Goal: Check status

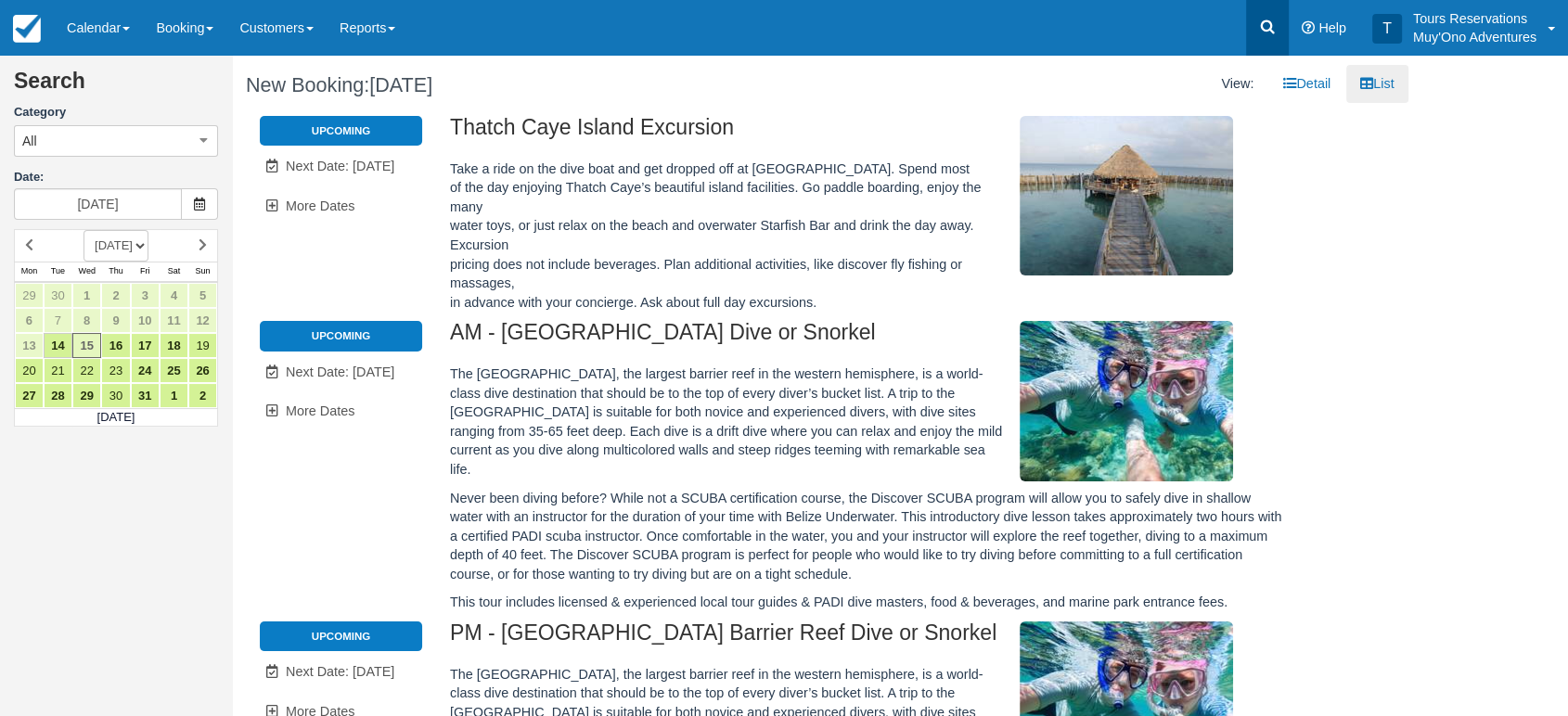
click at [1264, 19] on icon at bounding box center [1267, 27] width 18 height 18
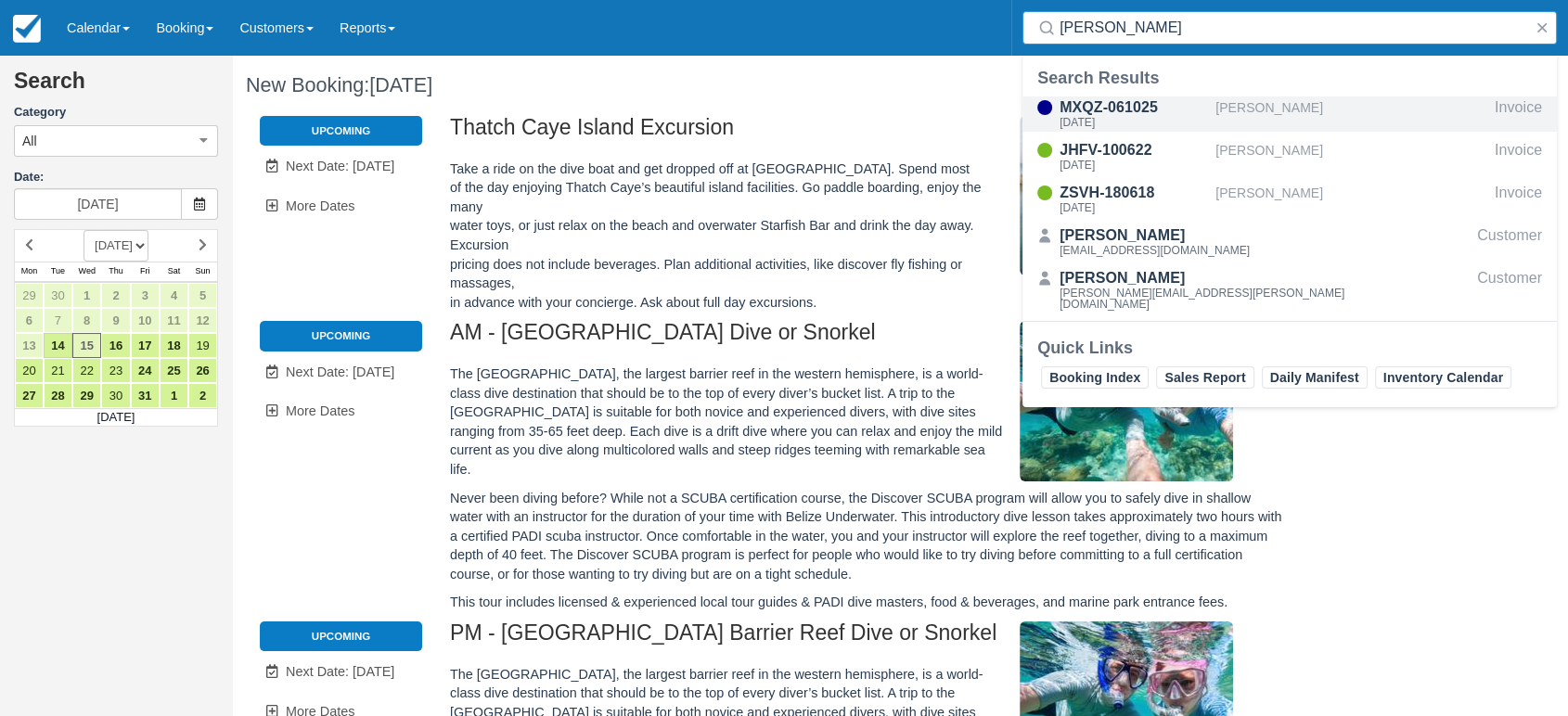
type input "[PERSON_NAME]"
click at [1208, 115] on div "MXQZ-061025 [DATE]" at bounding box center [1118, 113] width 193 height 35
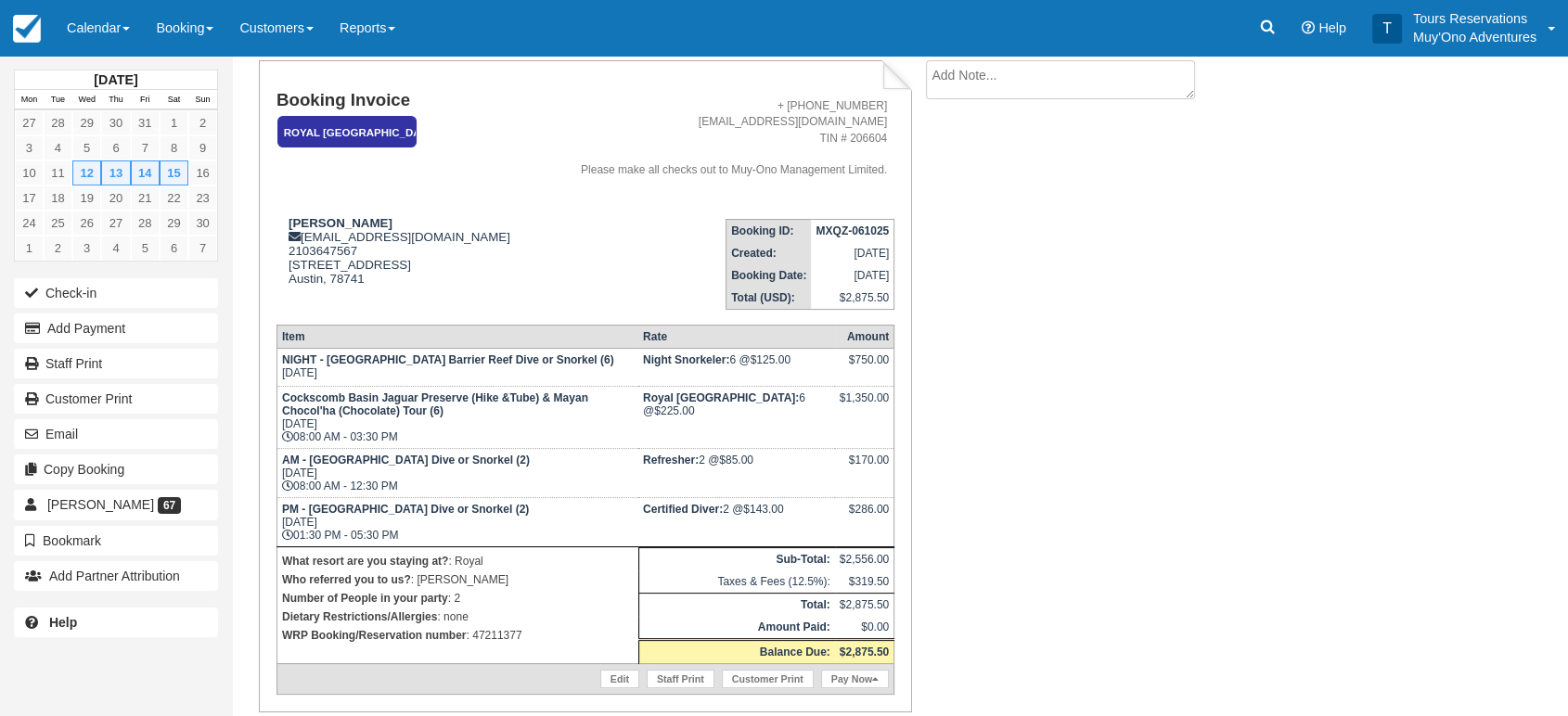
scroll to position [162, 0]
